Goal: Find specific page/section: Find specific page/section

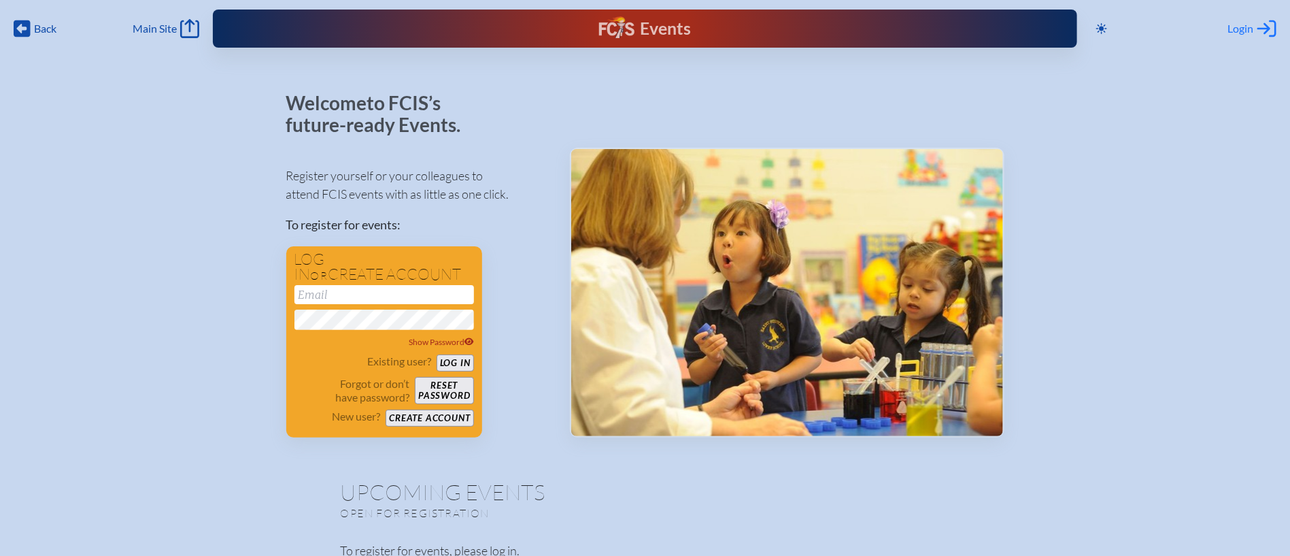
type input "[EMAIL_ADDRESS][DOMAIN_NAME]"
click at [1254, 33] on div "Login Log in or Create Account" at bounding box center [1252, 28] width 48 height 19
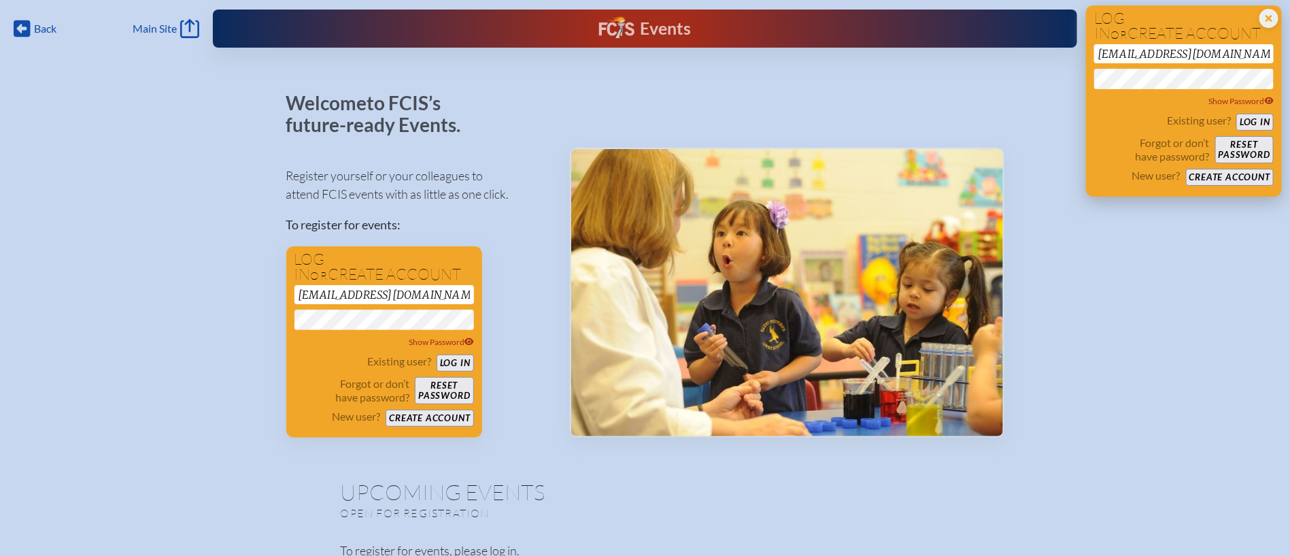
click at [1248, 125] on button "Log in" at bounding box center [1254, 122] width 37 height 17
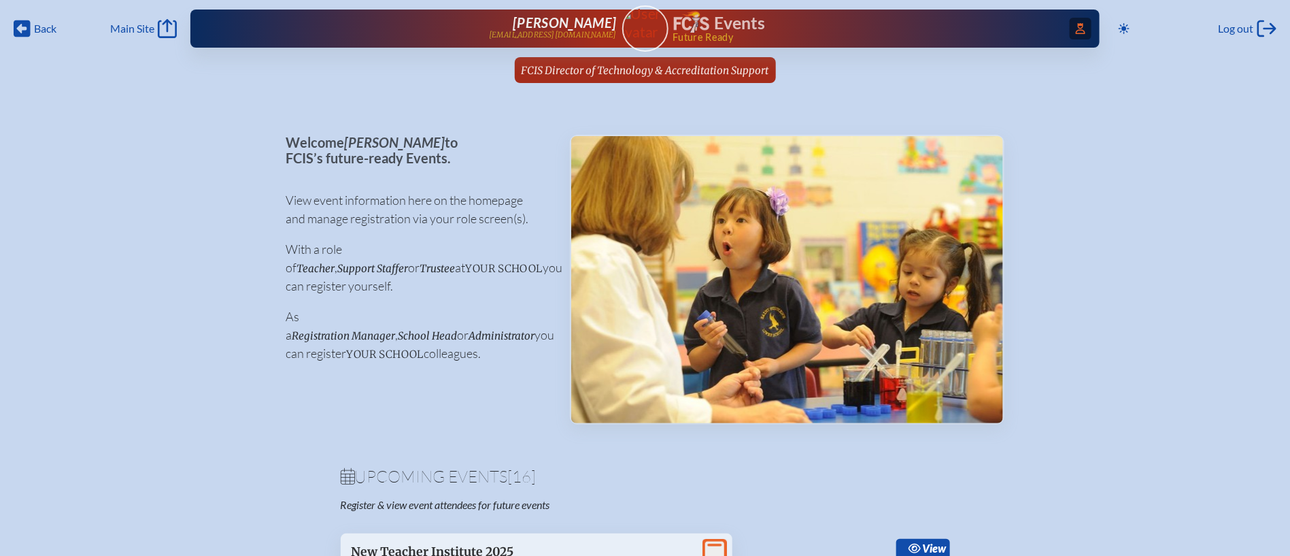
click at [1078, 25] on icon at bounding box center [1081, 28] width 10 height 11
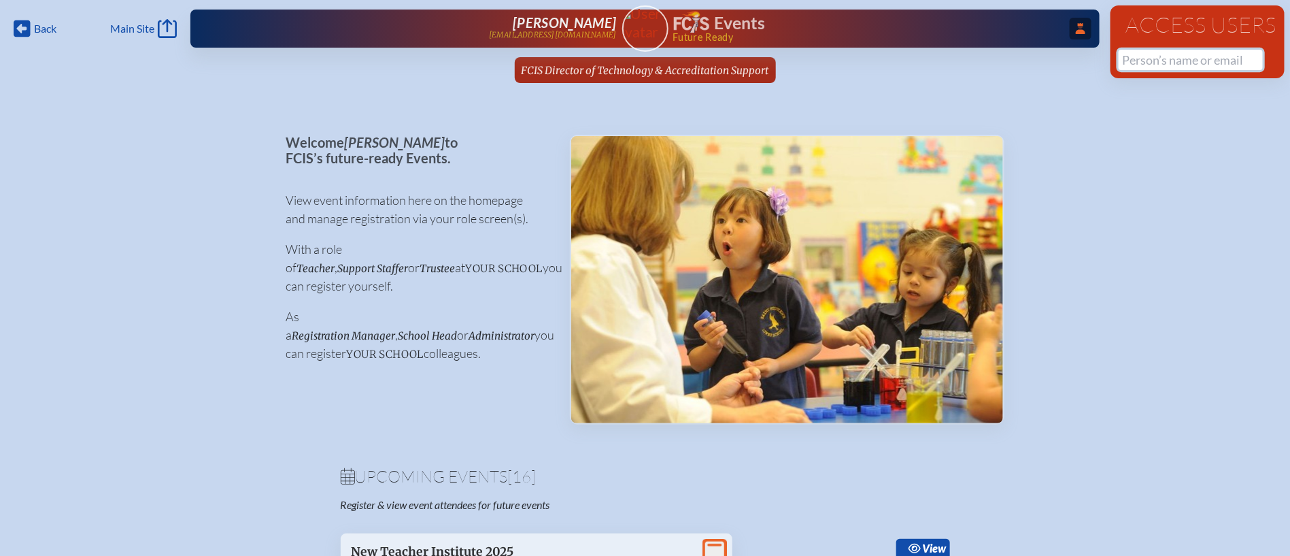
click at [1157, 59] on input "text" at bounding box center [1190, 60] width 144 height 20
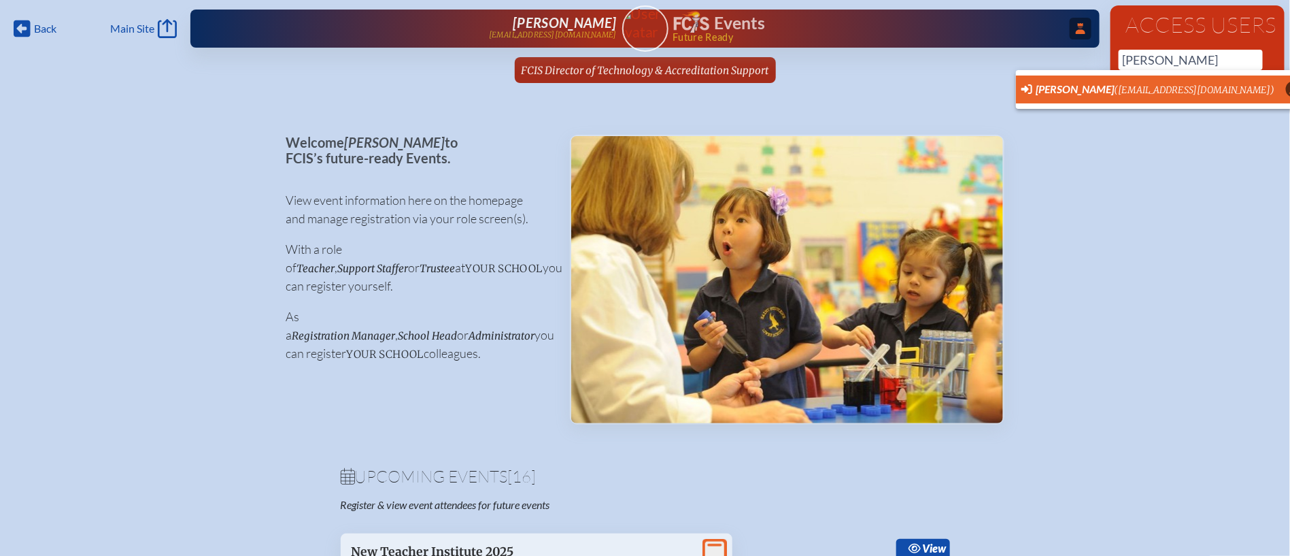
click at [1153, 80] on li "Lee Lockhart (llockhart@academyprep.org) User Profile" at bounding box center [1162, 89] width 292 height 28
type input "llockhart@academyprep.org"
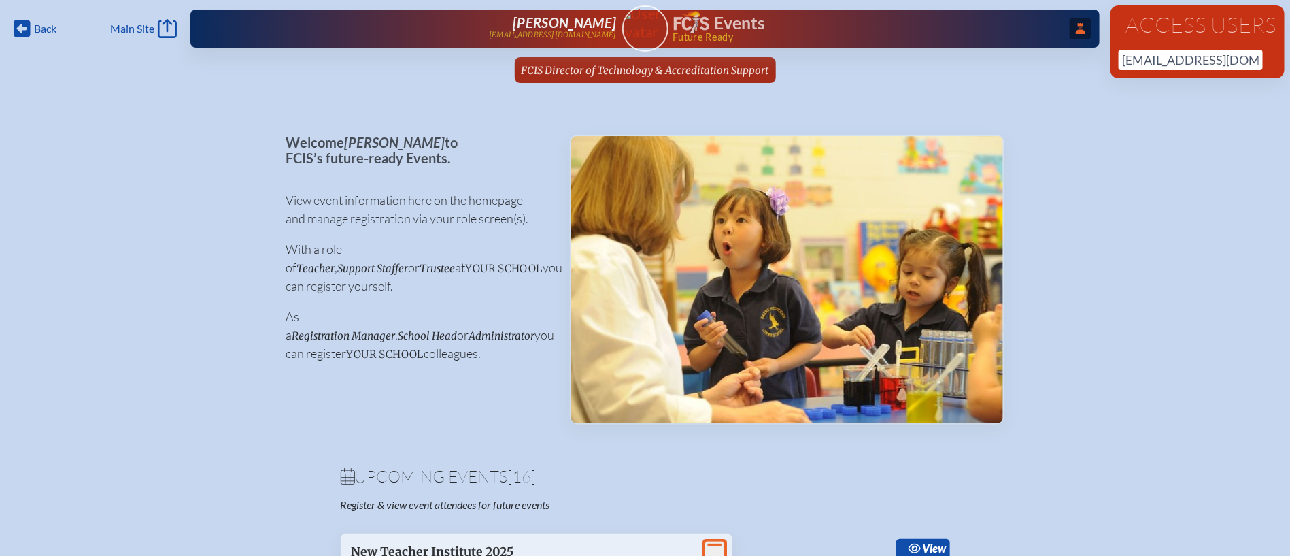
click at [1257, 57] on div "Access Users llockhart@academyprep.org No results found" at bounding box center [1197, 41] width 174 height 73
click at [1248, 62] on input "[EMAIL_ADDRESS][DOMAIN_NAME]" at bounding box center [1190, 60] width 144 height 20
drag, startPoint x: 1122, startPoint y: 63, endPoint x: 1280, endPoint y: 63, distance: 158.4
click at [1280, 63] on div "Access Users llockhart@academyprep.org No results found" at bounding box center [1197, 41] width 174 height 73
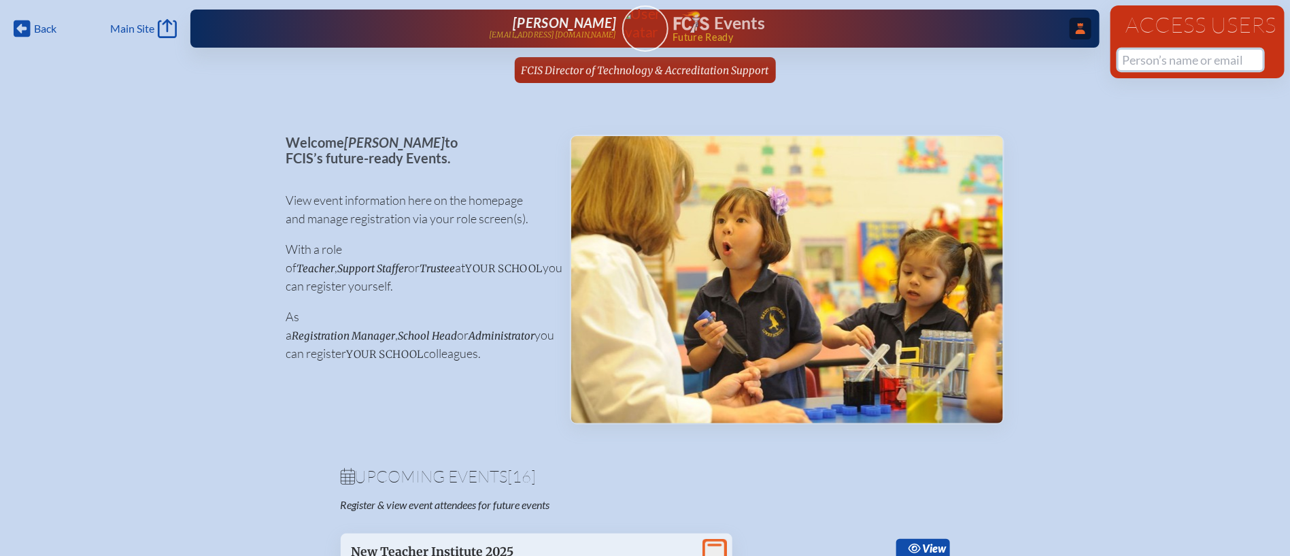
scroll to position [0, 0]
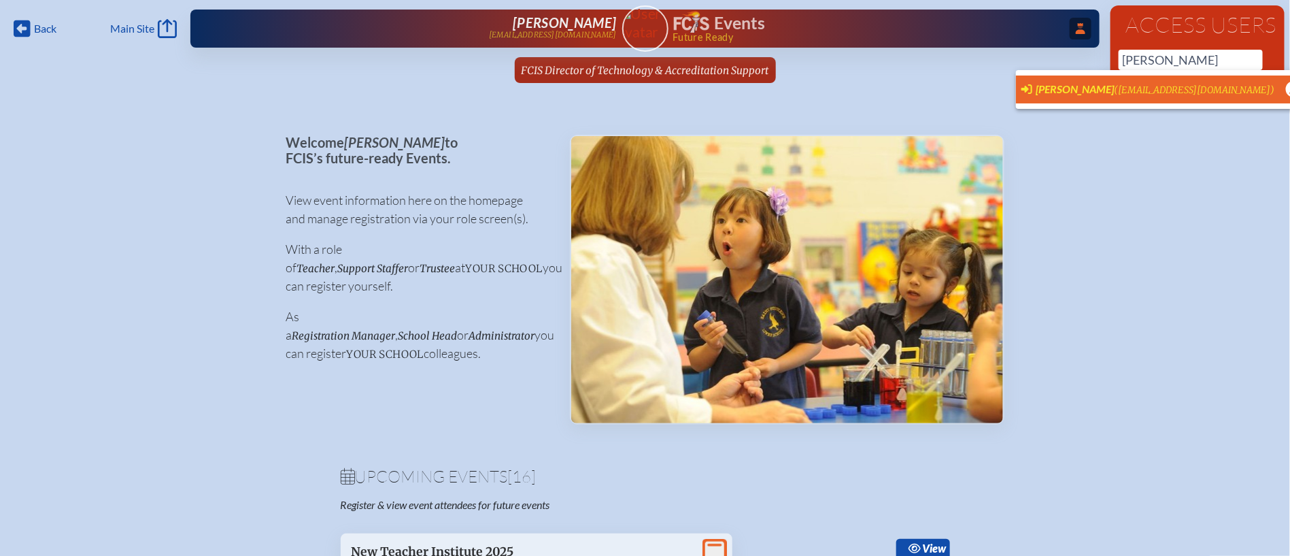
click at [1063, 87] on span "[PERSON_NAME]" at bounding box center [1075, 88] width 78 height 13
type input "[EMAIL_ADDRESS][DOMAIN_NAME]"
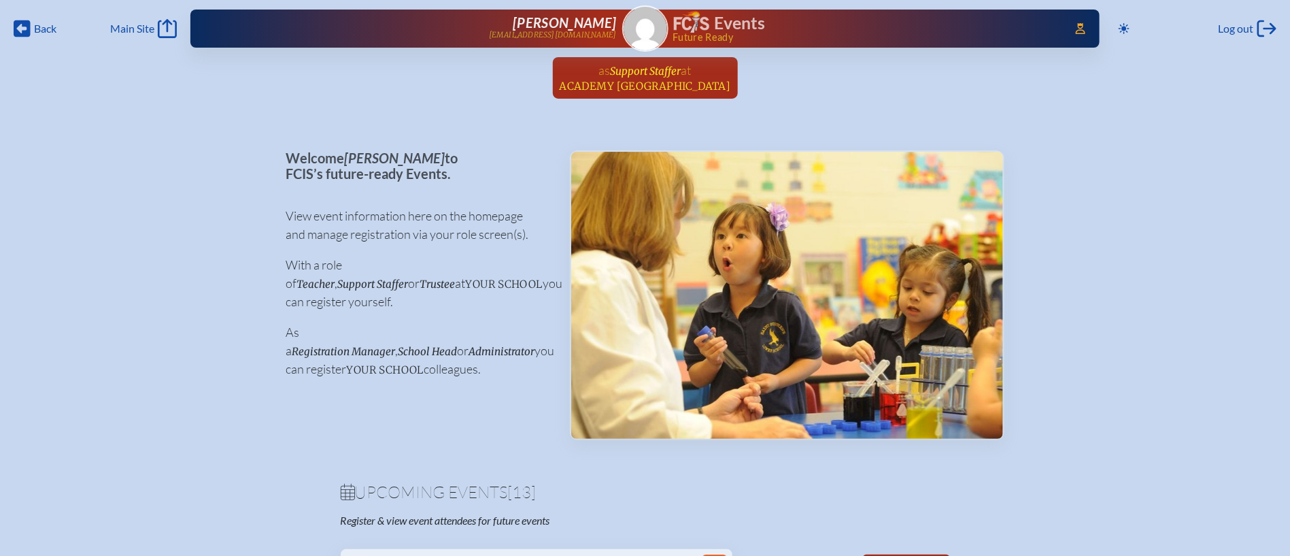
click at [628, 80] on span "Academy [GEOGRAPHIC_DATA]" at bounding box center [645, 86] width 171 height 13
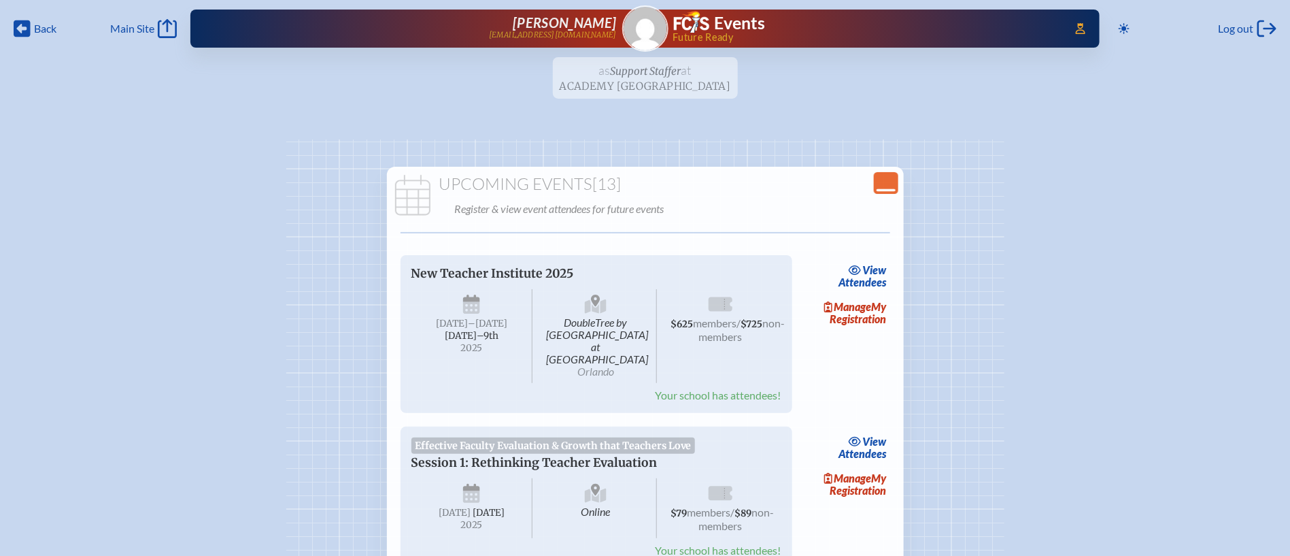
click at [885, 188] on icon "Close Console" at bounding box center [885, 182] width 19 height 19
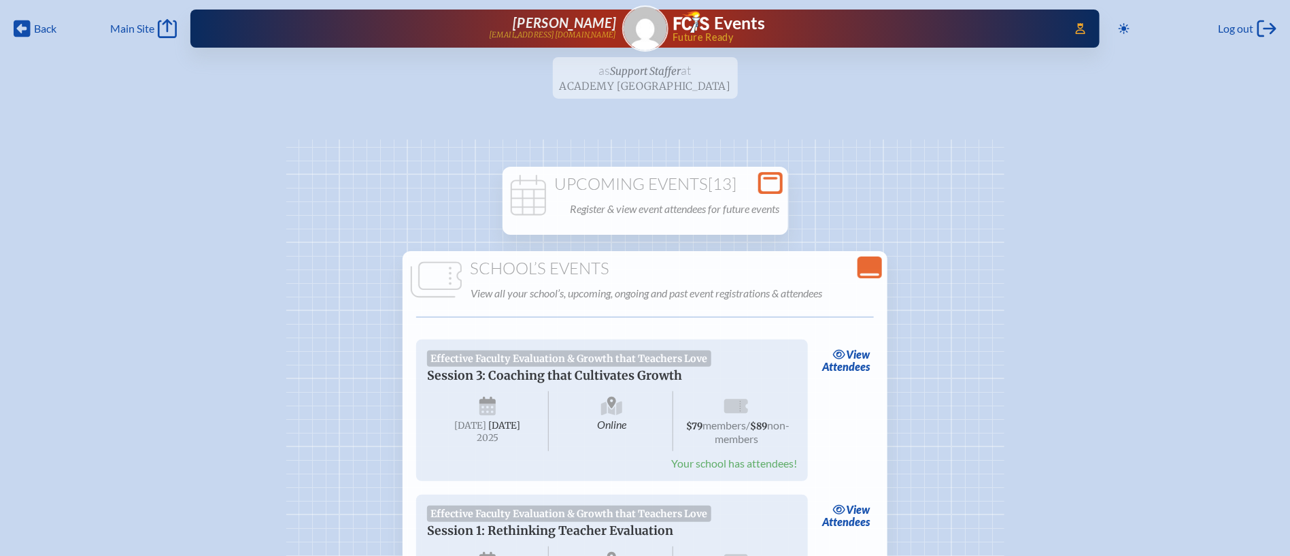
click at [857, 264] on div "Close Console" at bounding box center [869, 267] width 24 height 22
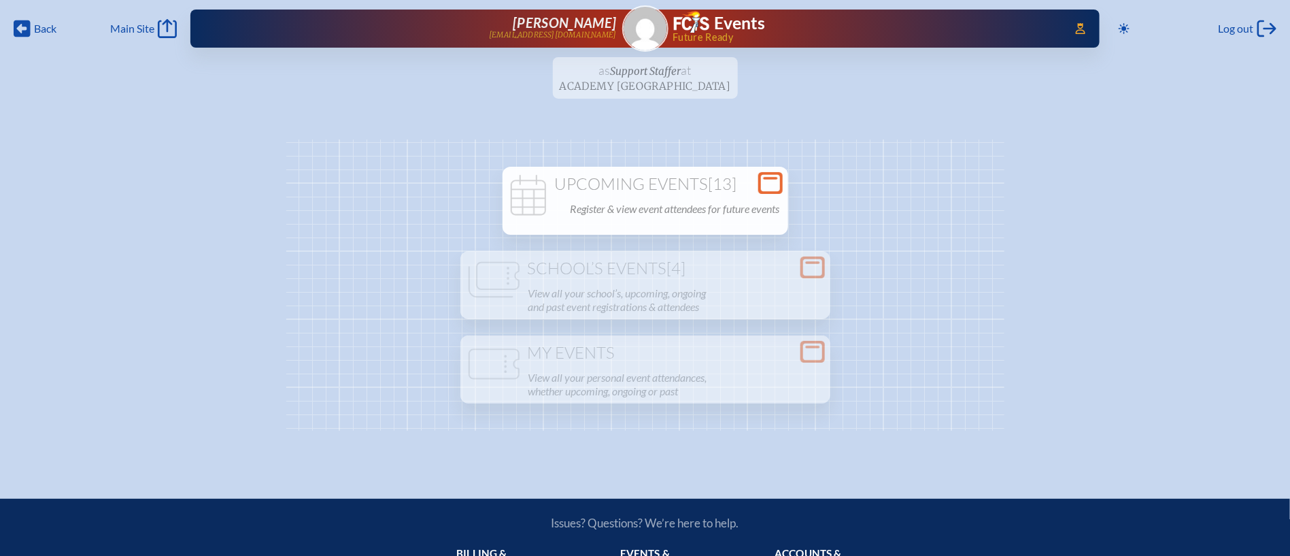
click at [657, 71] on ul "as Support Staffer at [GEOGRAPHIC_DATA] since [DATE]" at bounding box center [645, 82] width 1290 height 50
click at [1082, 29] on icon "Access Users..." at bounding box center [1081, 28] width 10 height 11
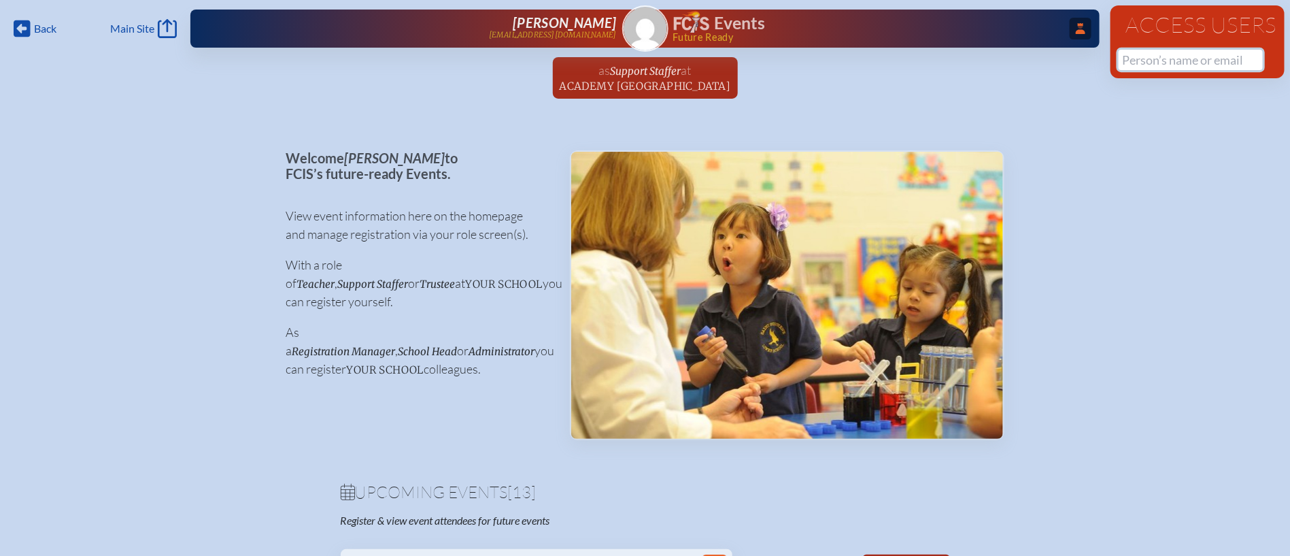
click at [1175, 68] on input "text" at bounding box center [1190, 60] width 144 height 20
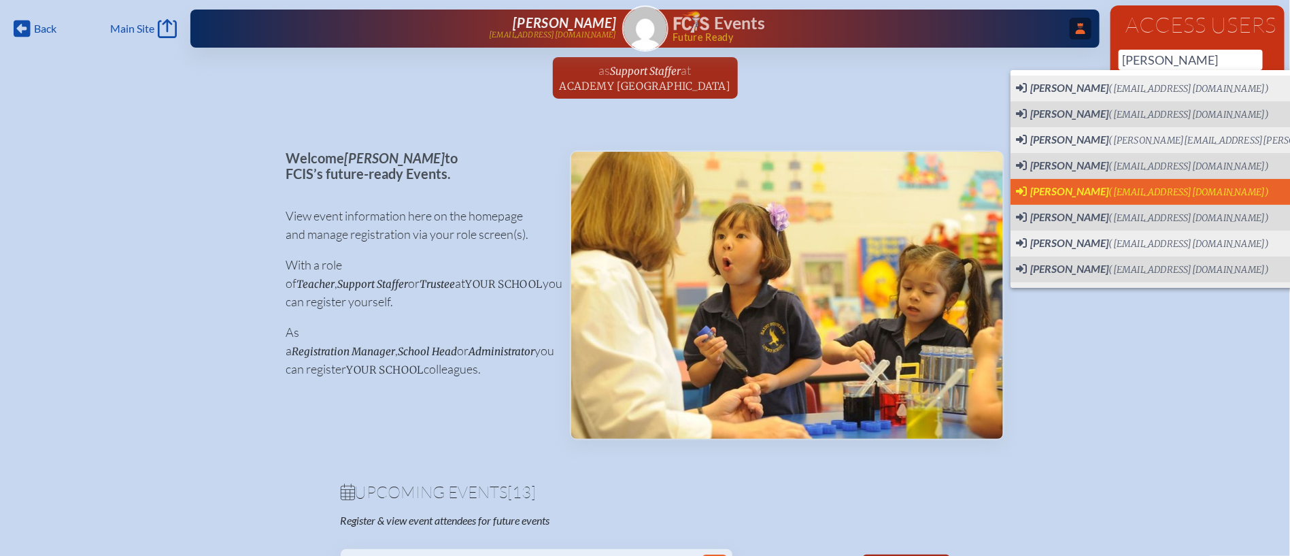
click at [1195, 184] on span "[PERSON_NAME] ([EMAIL_ADDRESS][DOMAIN_NAME])" at bounding box center [1143, 191] width 254 height 15
type input "[EMAIL_ADDRESS][DOMAIN_NAME]"
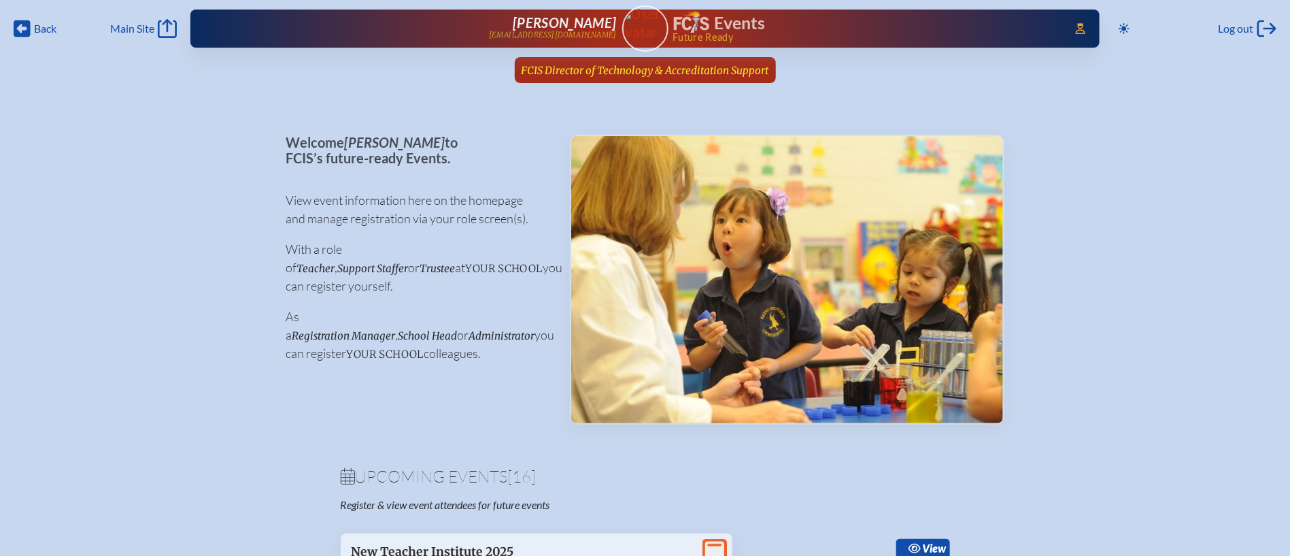
click at [653, 68] on span "FCIS Director of Technology & Accreditation Support" at bounding box center [645, 70] width 247 height 13
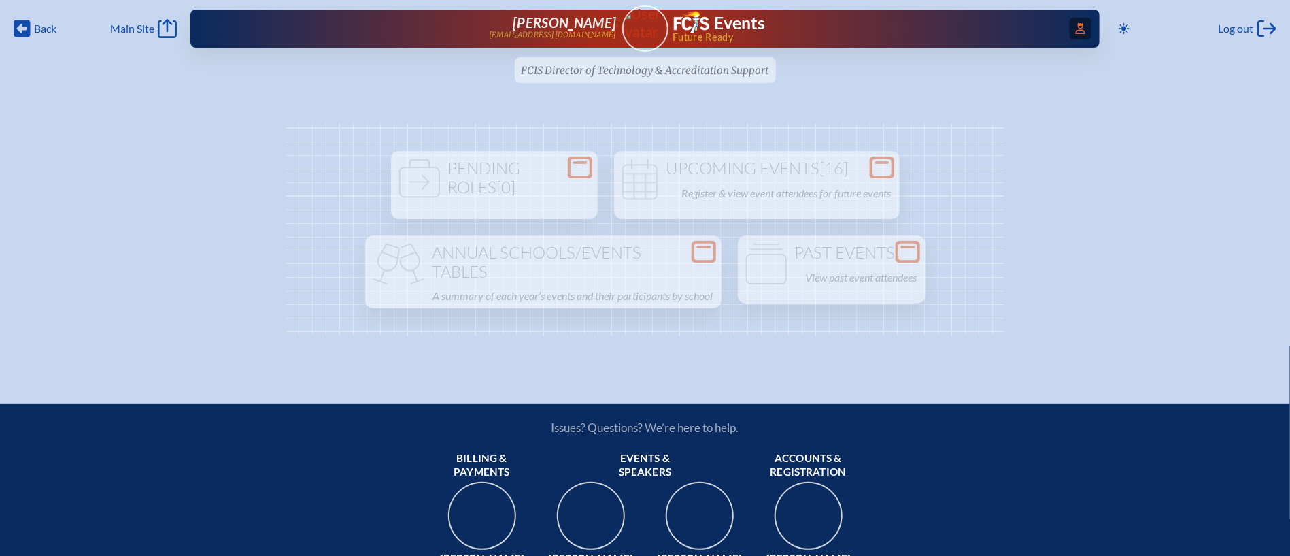
click at [1076, 31] on icon "Access Users..." at bounding box center [1081, 28] width 10 height 11
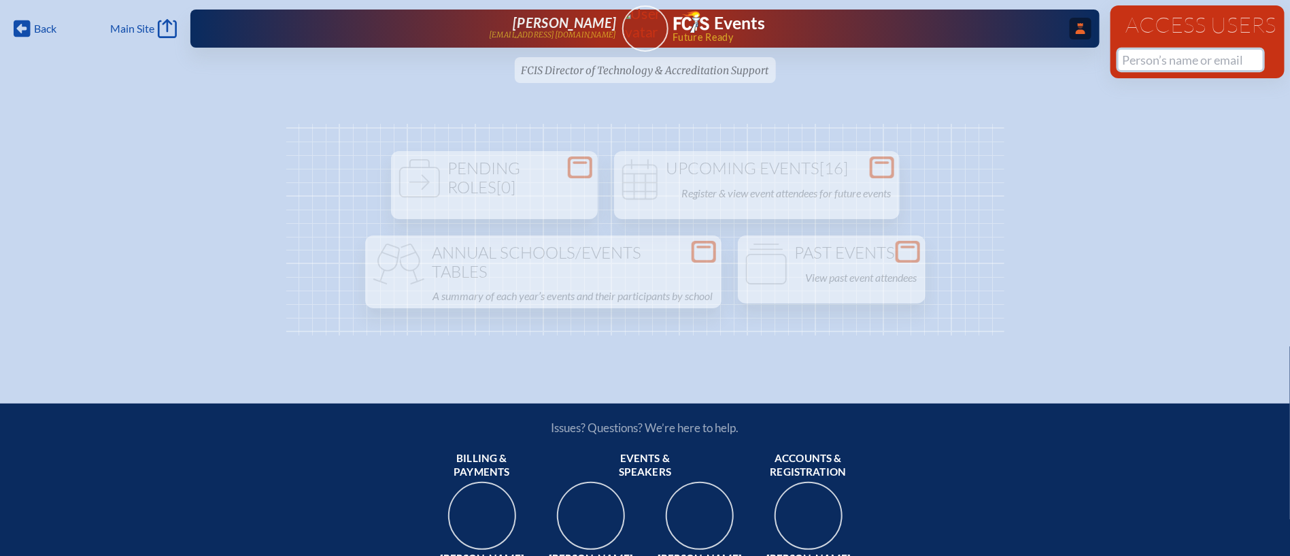
click at [1167, 57] on input "text" at bounding box center [1190, 60] width 144 height 20
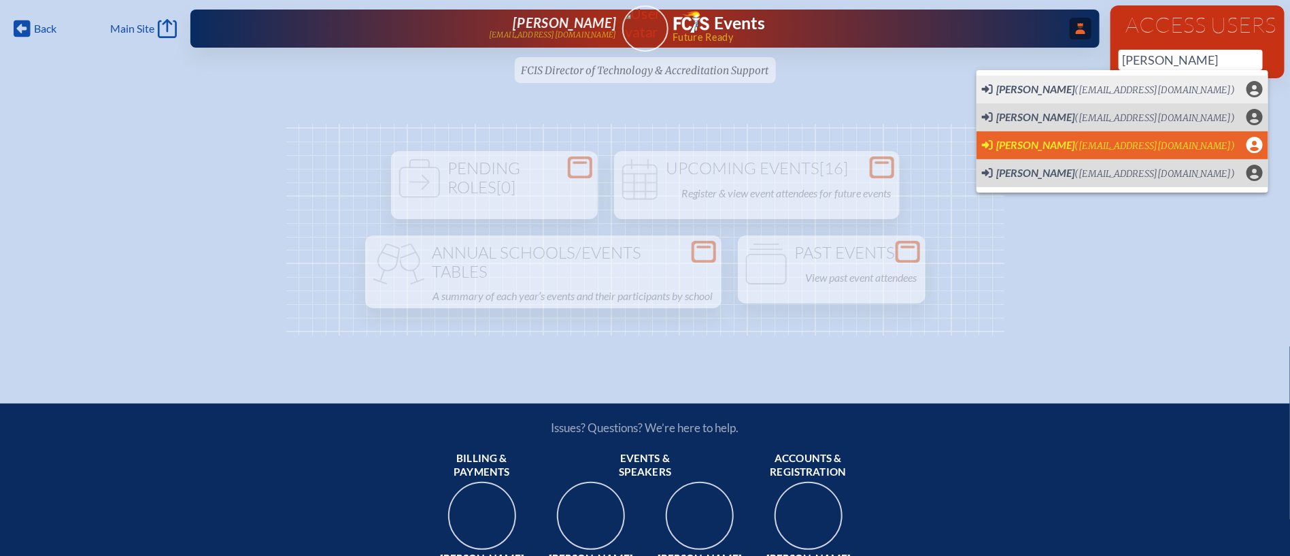
click at [1114, 152] on span "([EMAIL_ADDRESS][DOMAIN_NAME])" at bounding box center [1155, 146] width 160 height 12
type input "[EMAIL_ADDRESS][DOMAIN_NAME]"
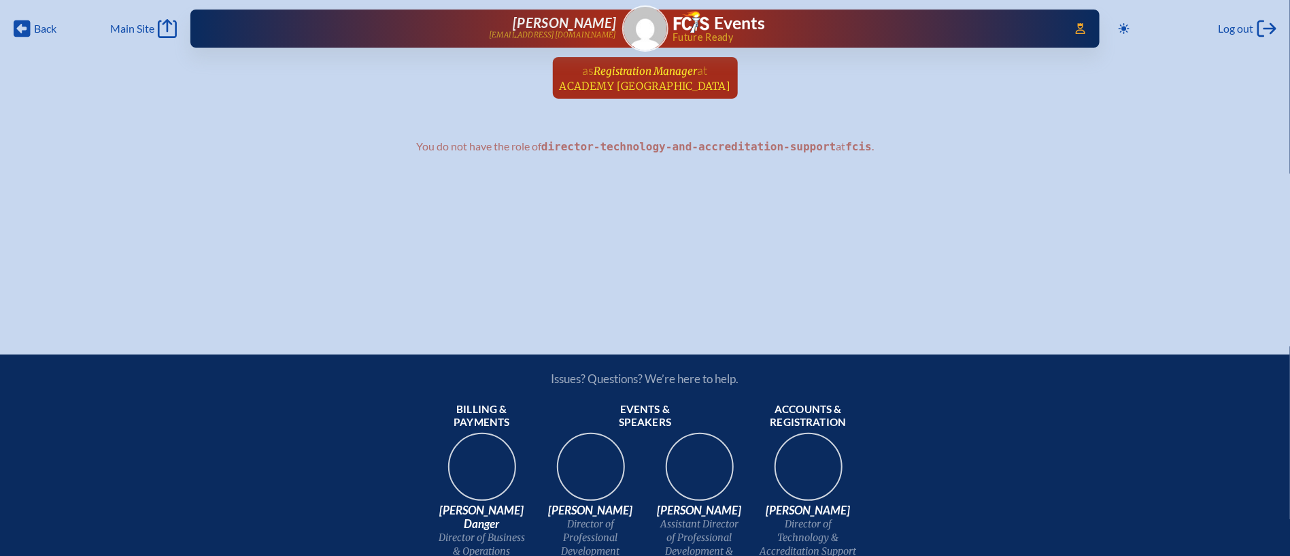
click at [598, 82] on span "Academy [GEOGRAPHIC_DATA]" at bounding box center [645, 86] width 171 height 13
